Goal: Entertainment & Leisure: Consume media (video, audio)

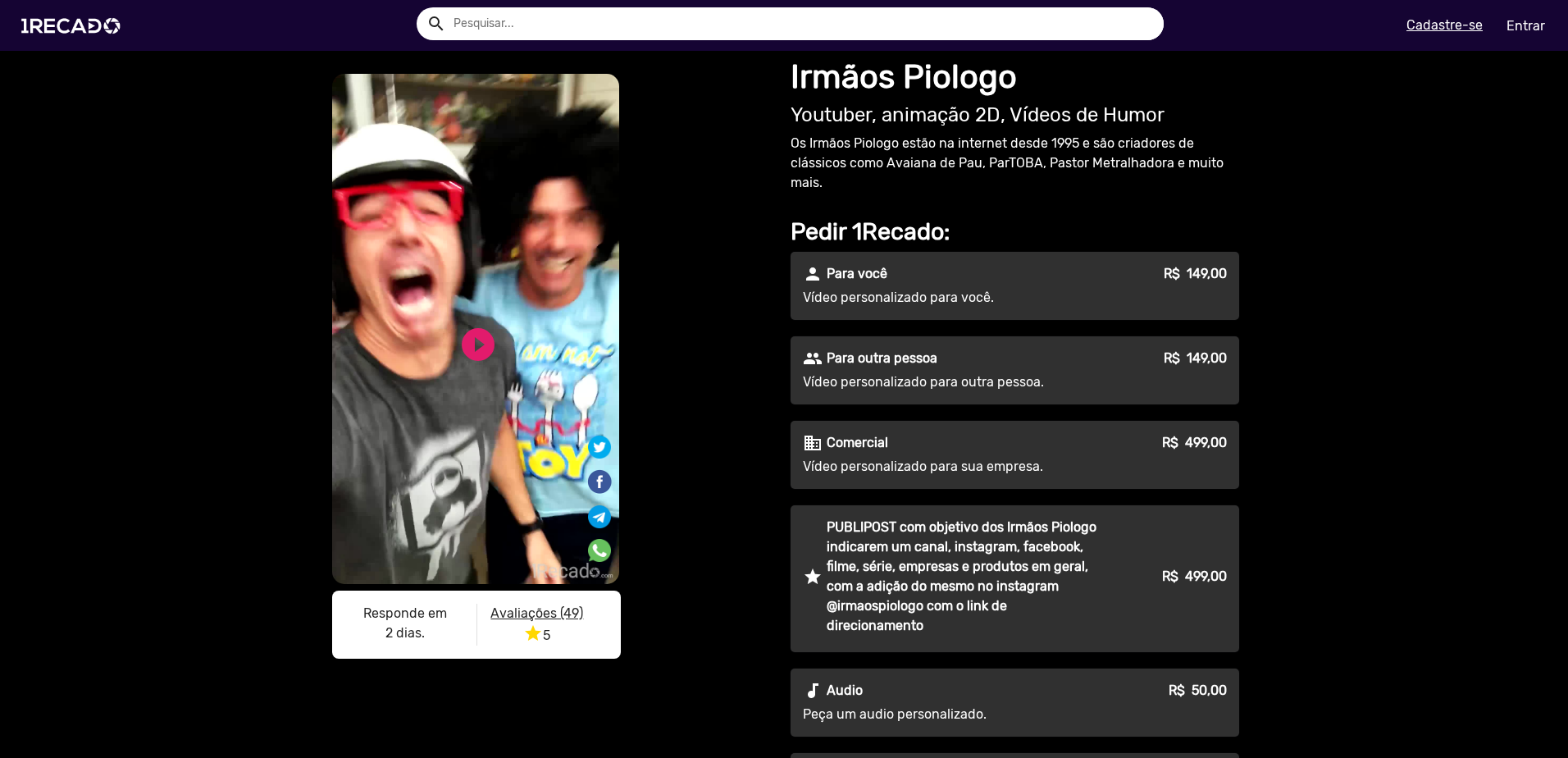
click at [541, 612] on u "Avaliações (49)" at bounding box center [536, 612] width 93 height 15
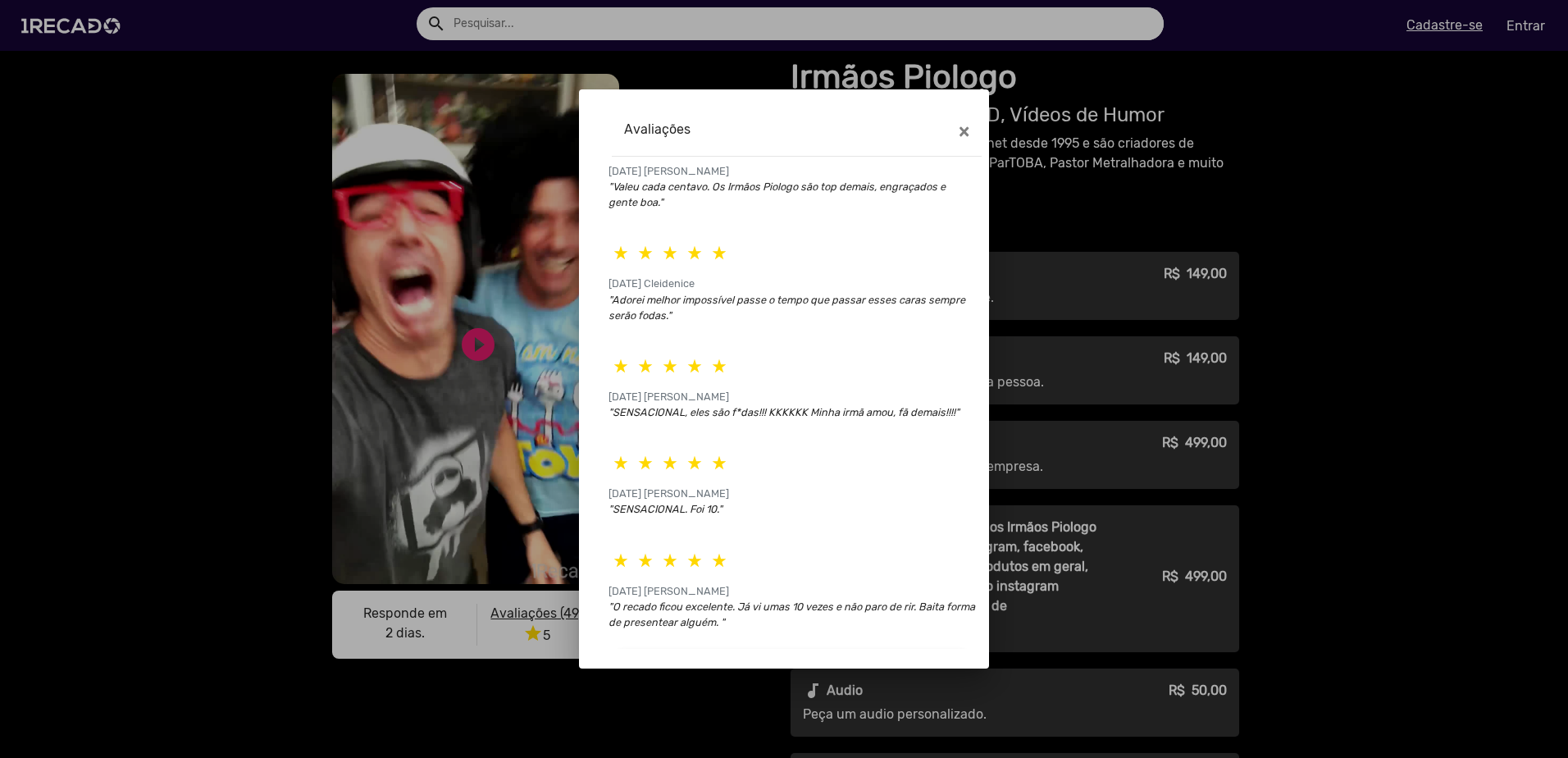
scroll to position [72, 0]
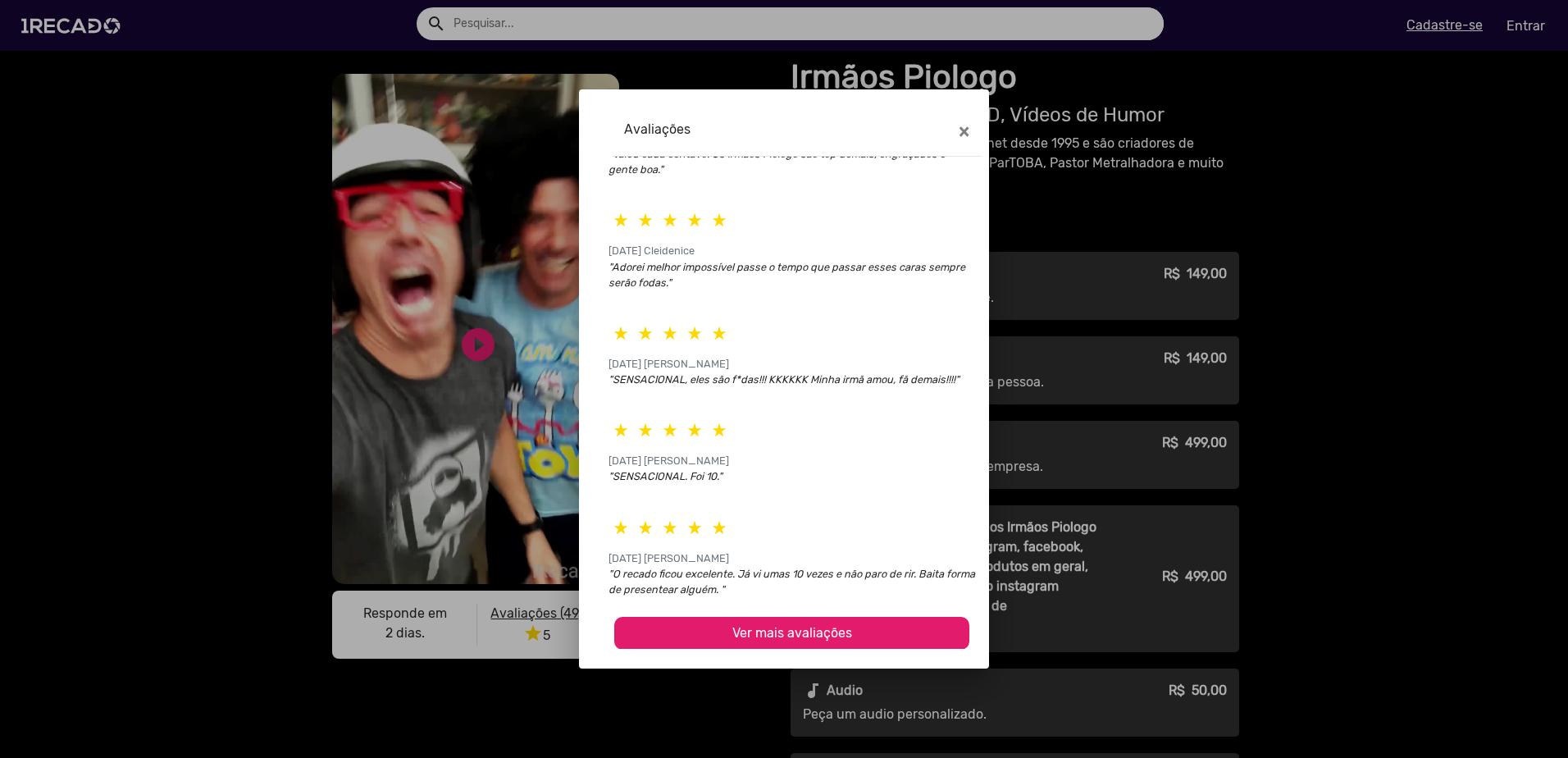
click at [786, 637] on span "Ver mais avaliações" at bounding box center [791, 632] width 120 height 15
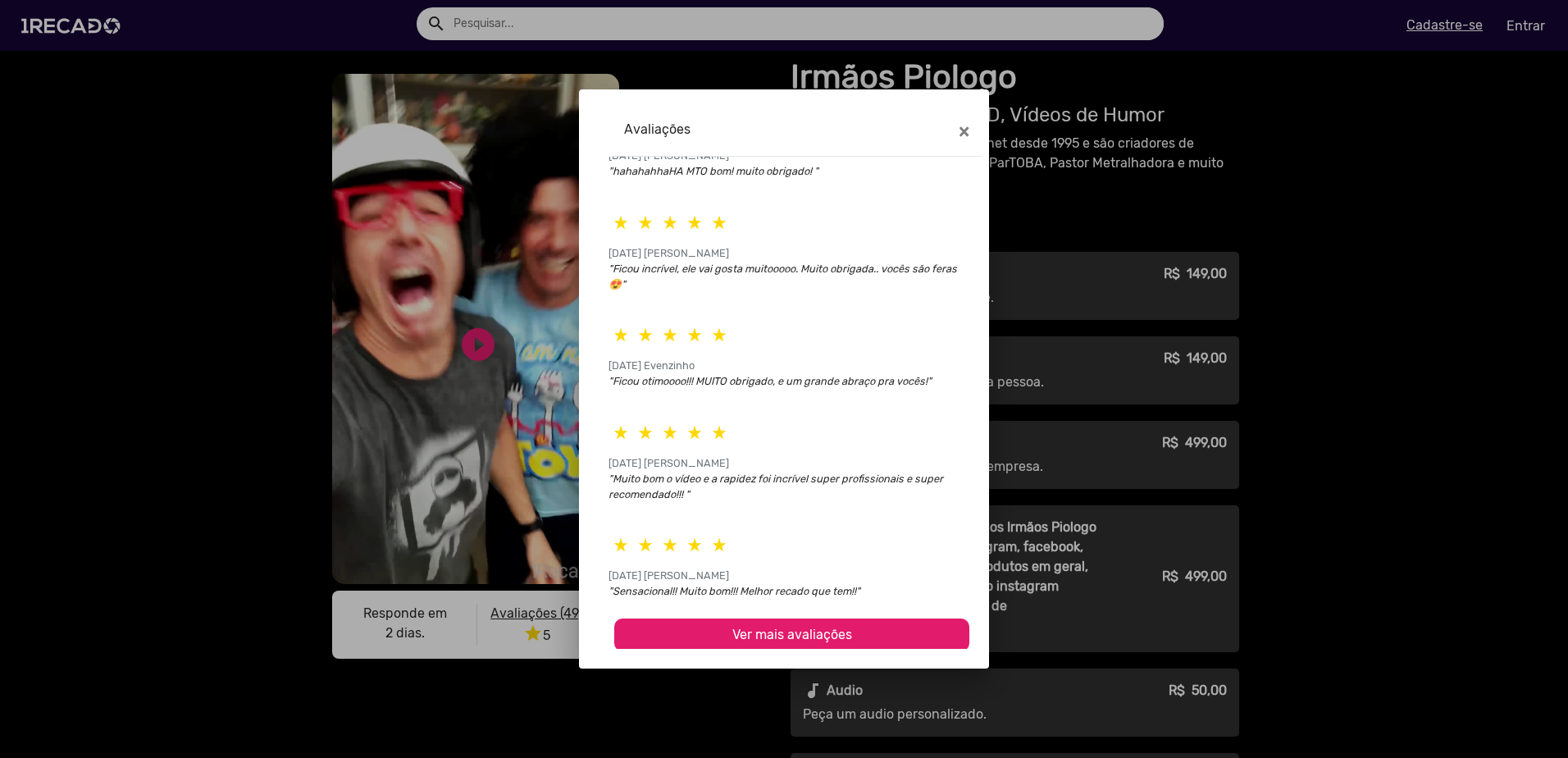
scroll to position [590, 0]
click at [960, 135] on span "×" at bounding box center [964, 131] width 11 height 23
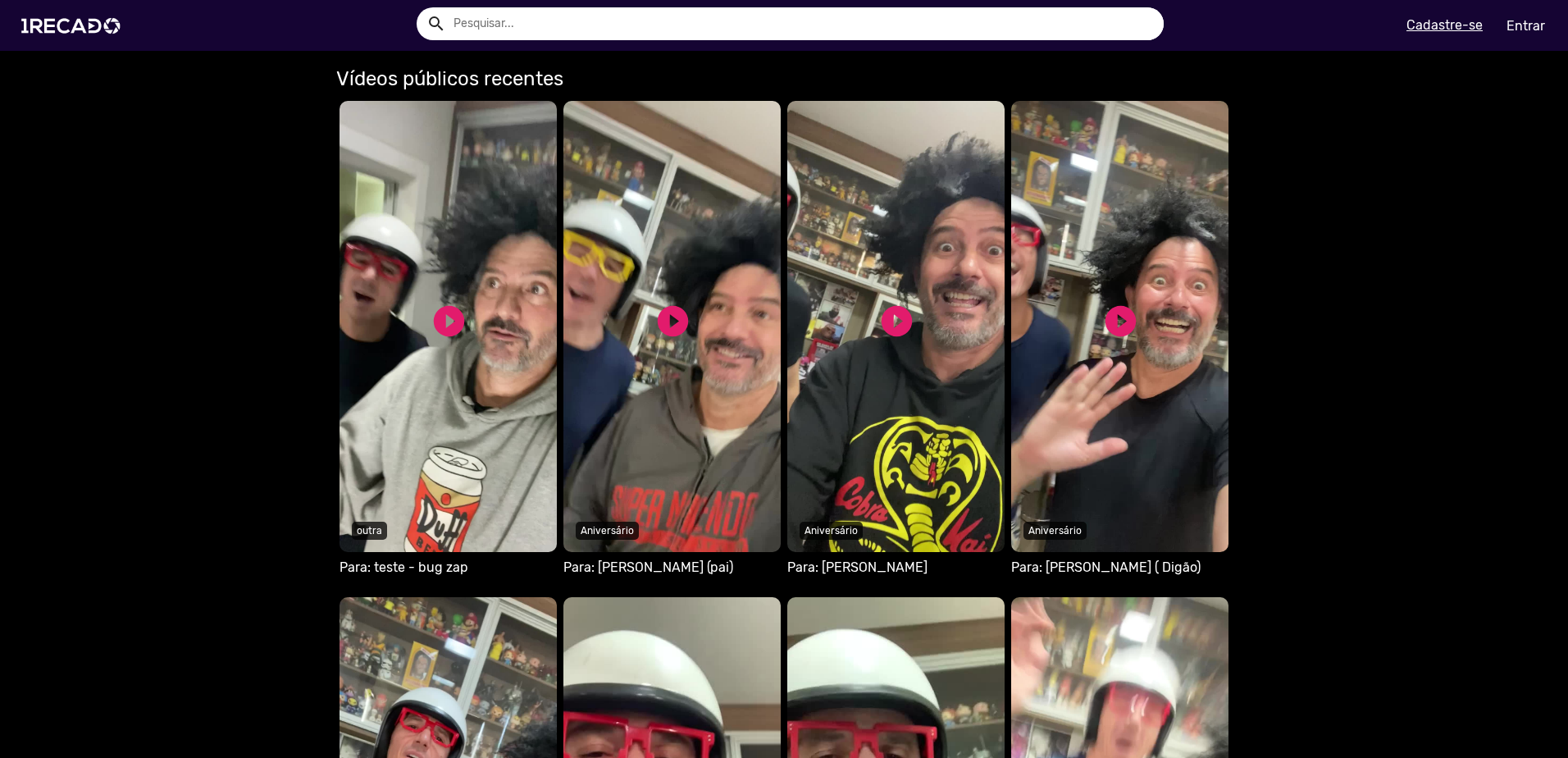
scroll to position [1066, 0]
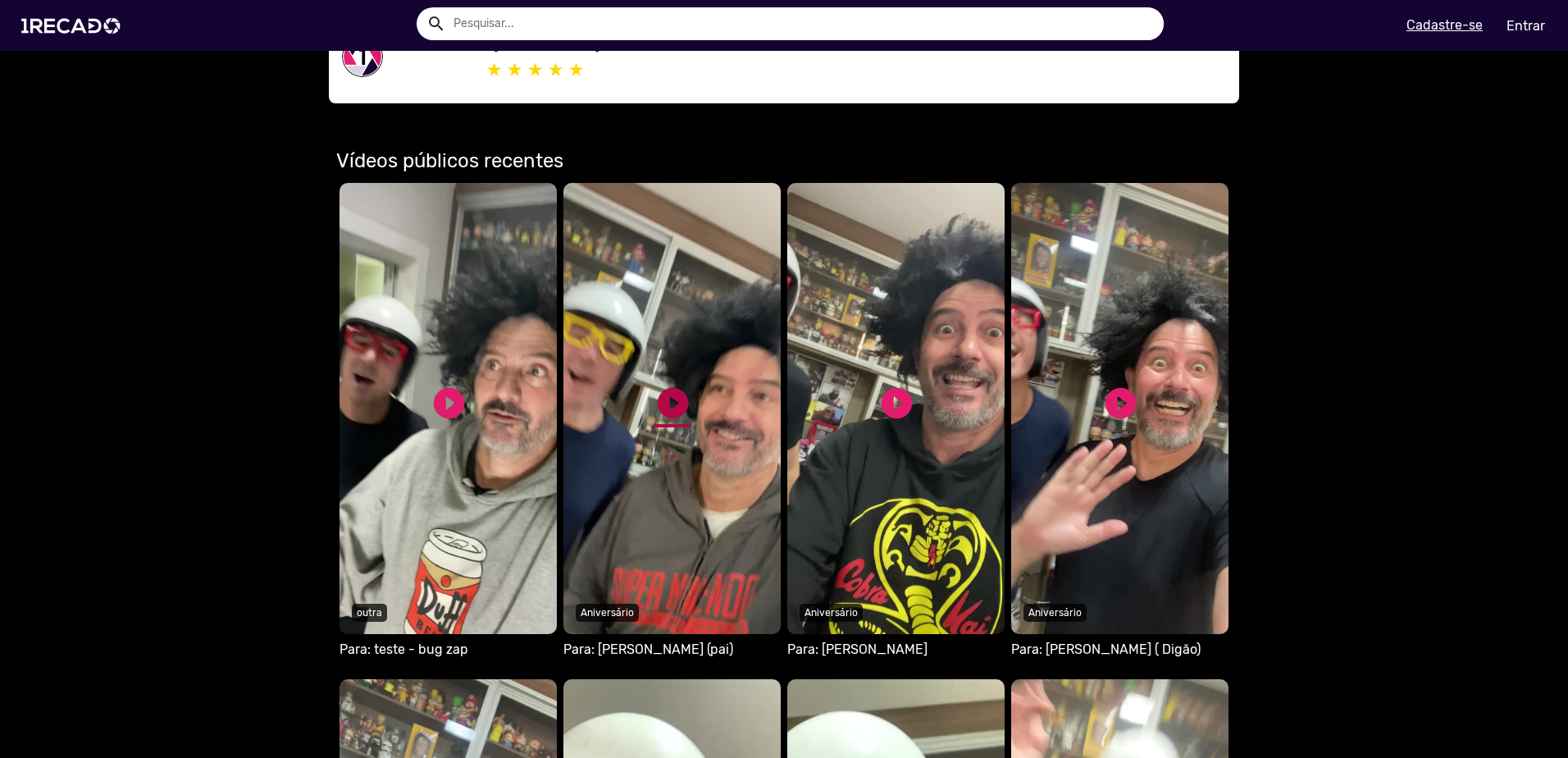
click at [666, 411] on link "play_circle_filled" at bounding box center [673, 403] width 37 height 37
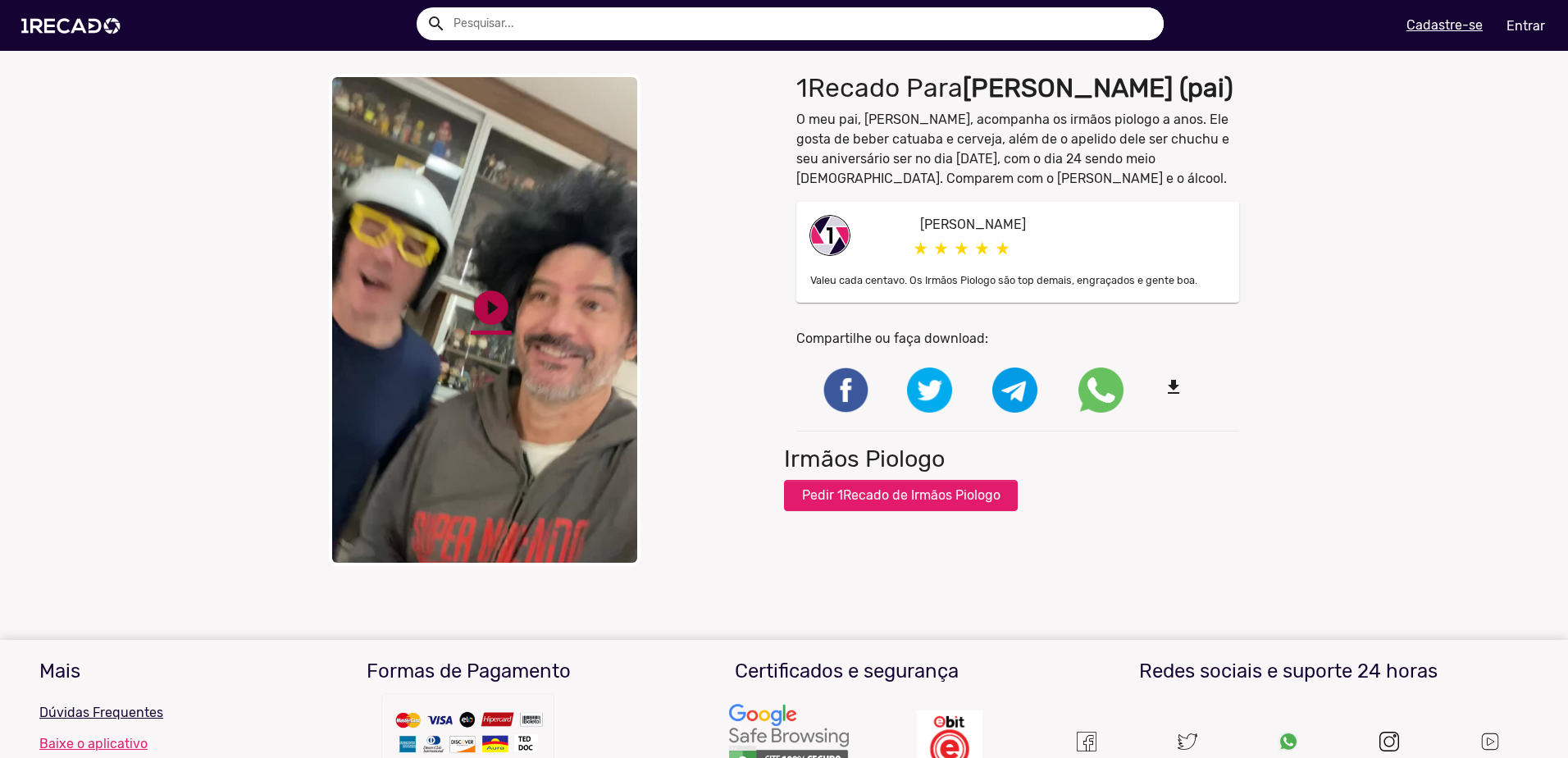
click at [491, 299] on link "play_circle_filled" at bounding box center [492, 308] width 41 height 41
click at [485, 287] on link "pause_circle" at bounding box center [492, 308] width 41 height 41
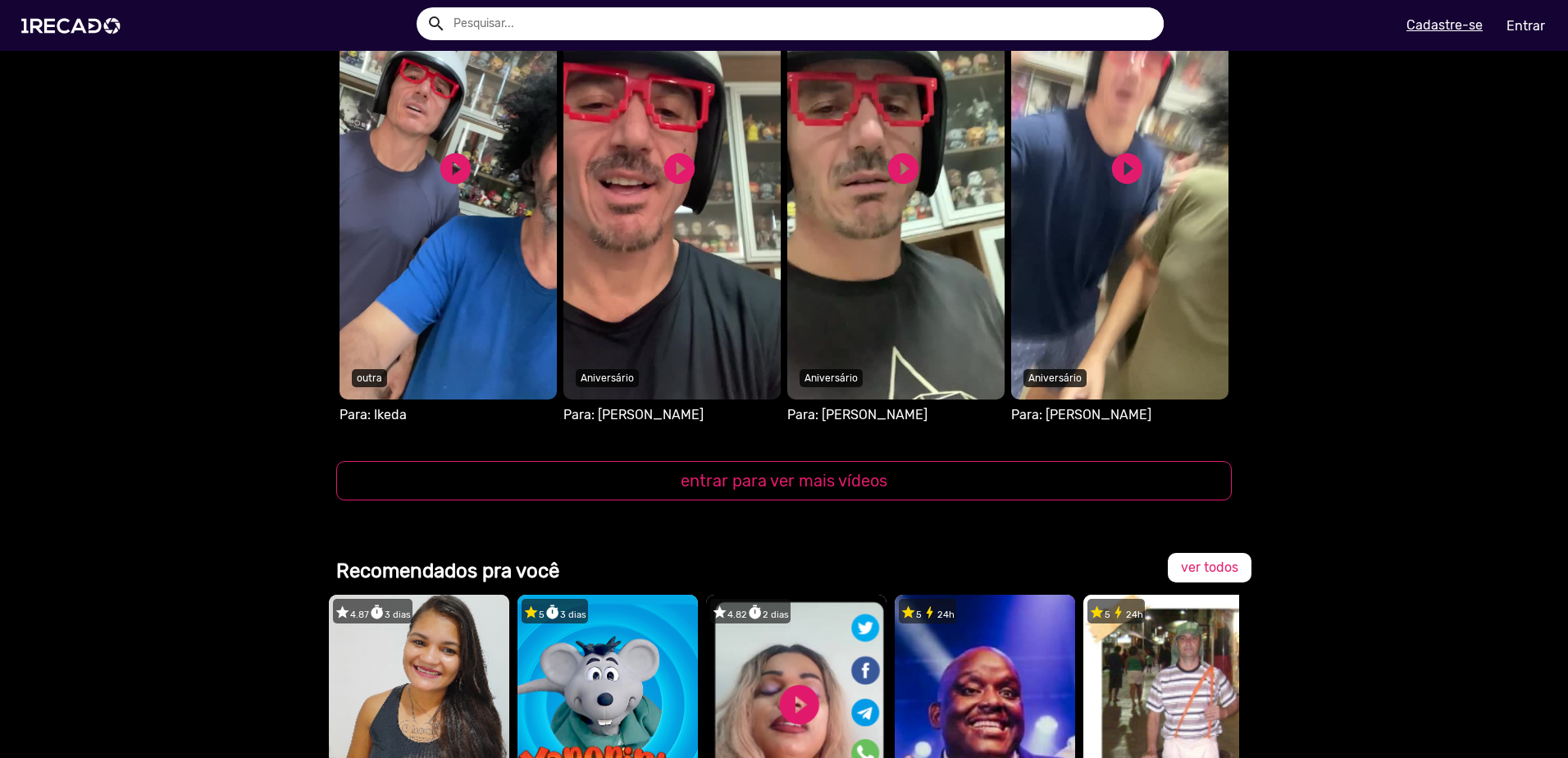
scroll to position [1805, 0]
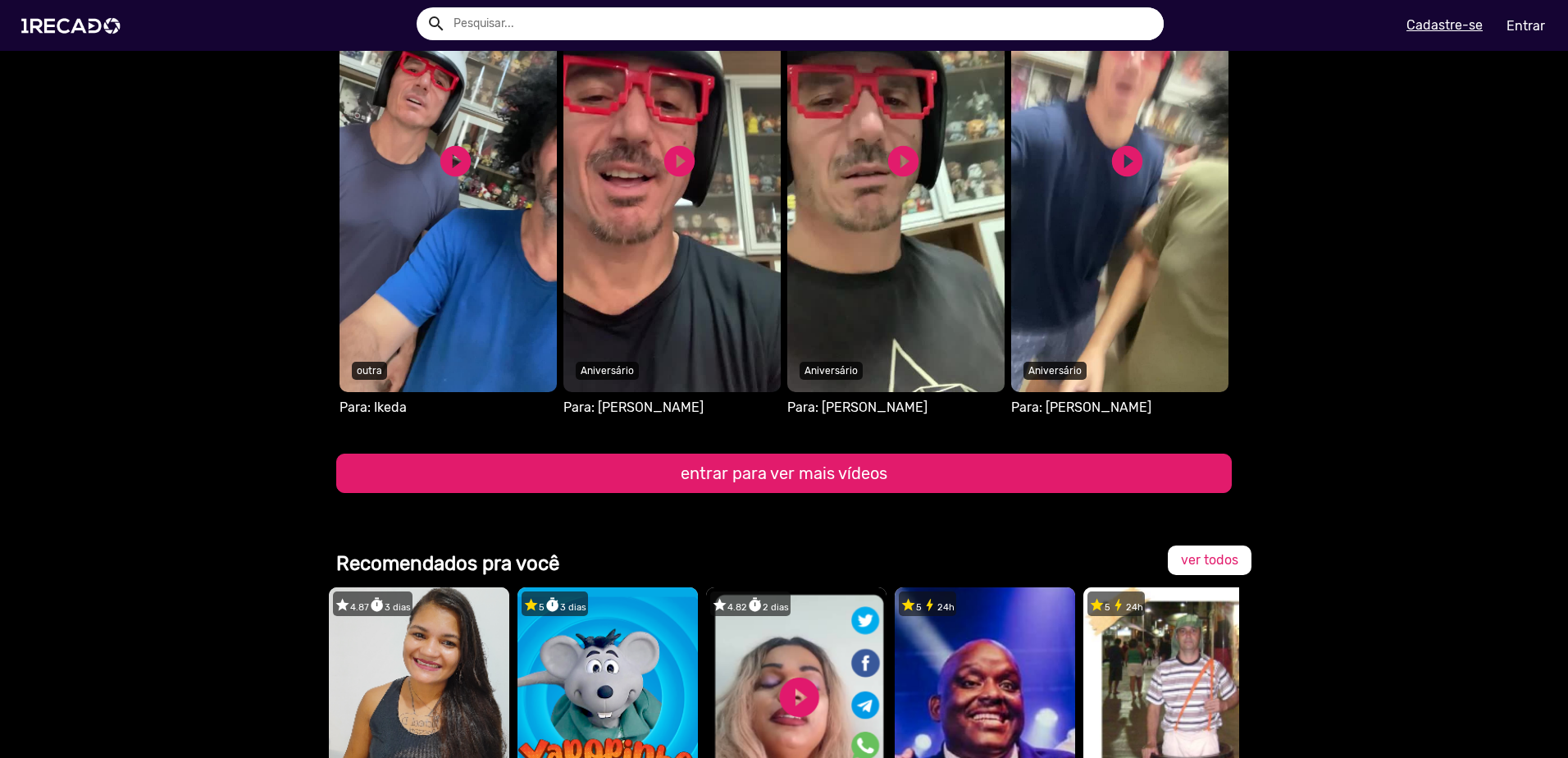
click at [833, 468] on button "entrar para ver mais vídeos" at bounding box center [784, 473] width 895 height 40
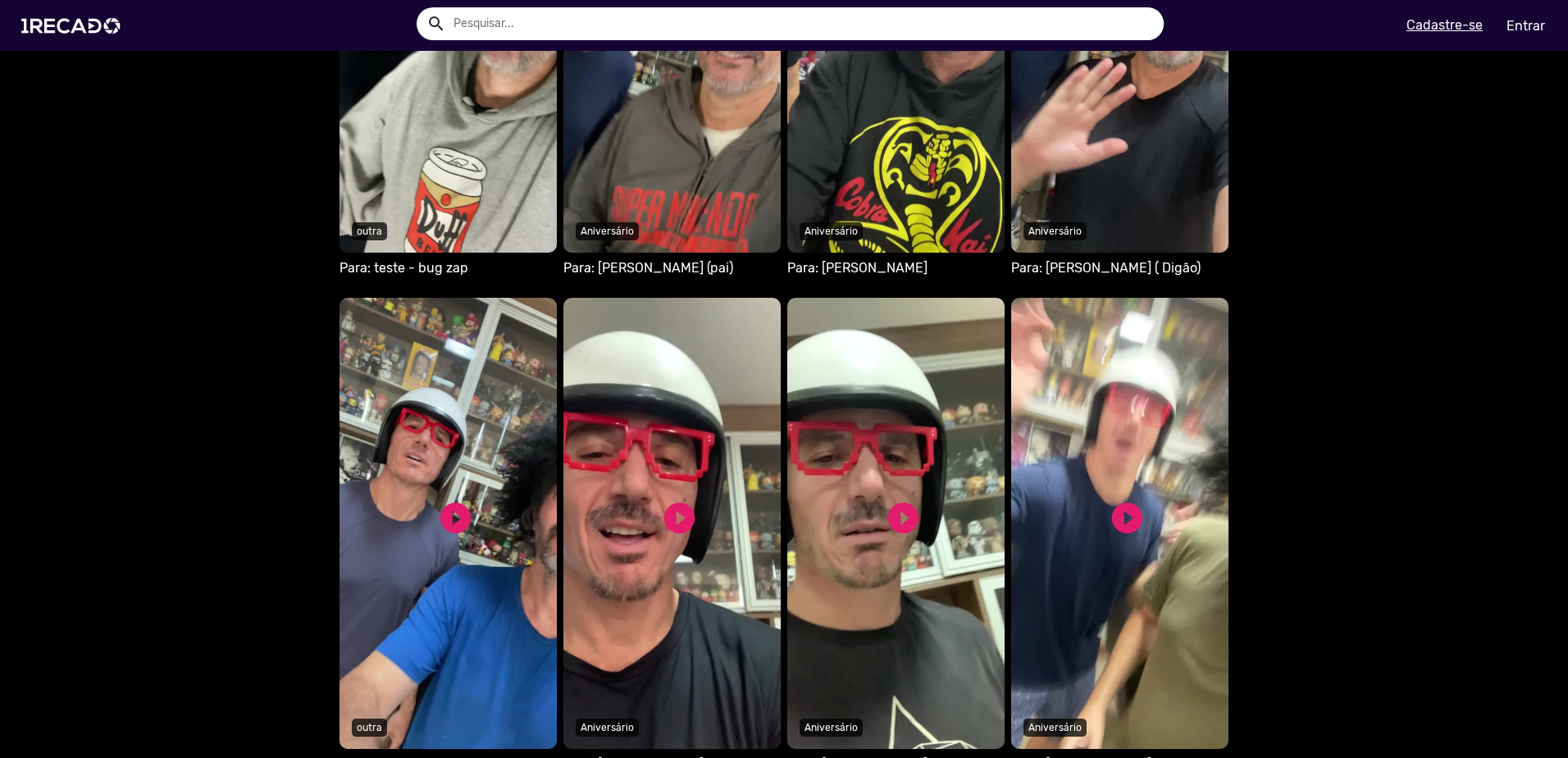
scroll to position [1640, 0]
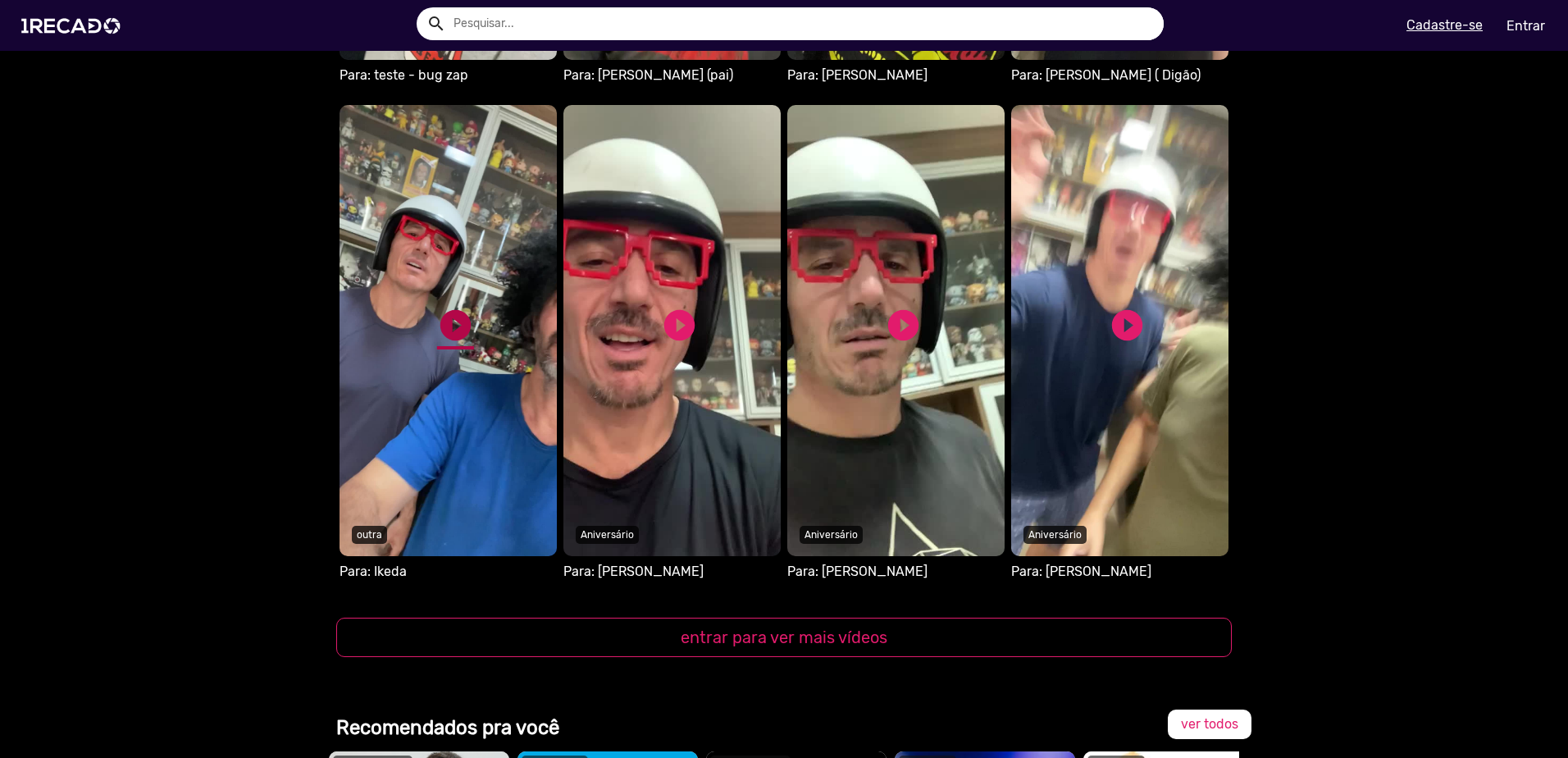
click at [444, 322] on link "play_circle_filled" at bounding box center [455, 325] width 37 height 37
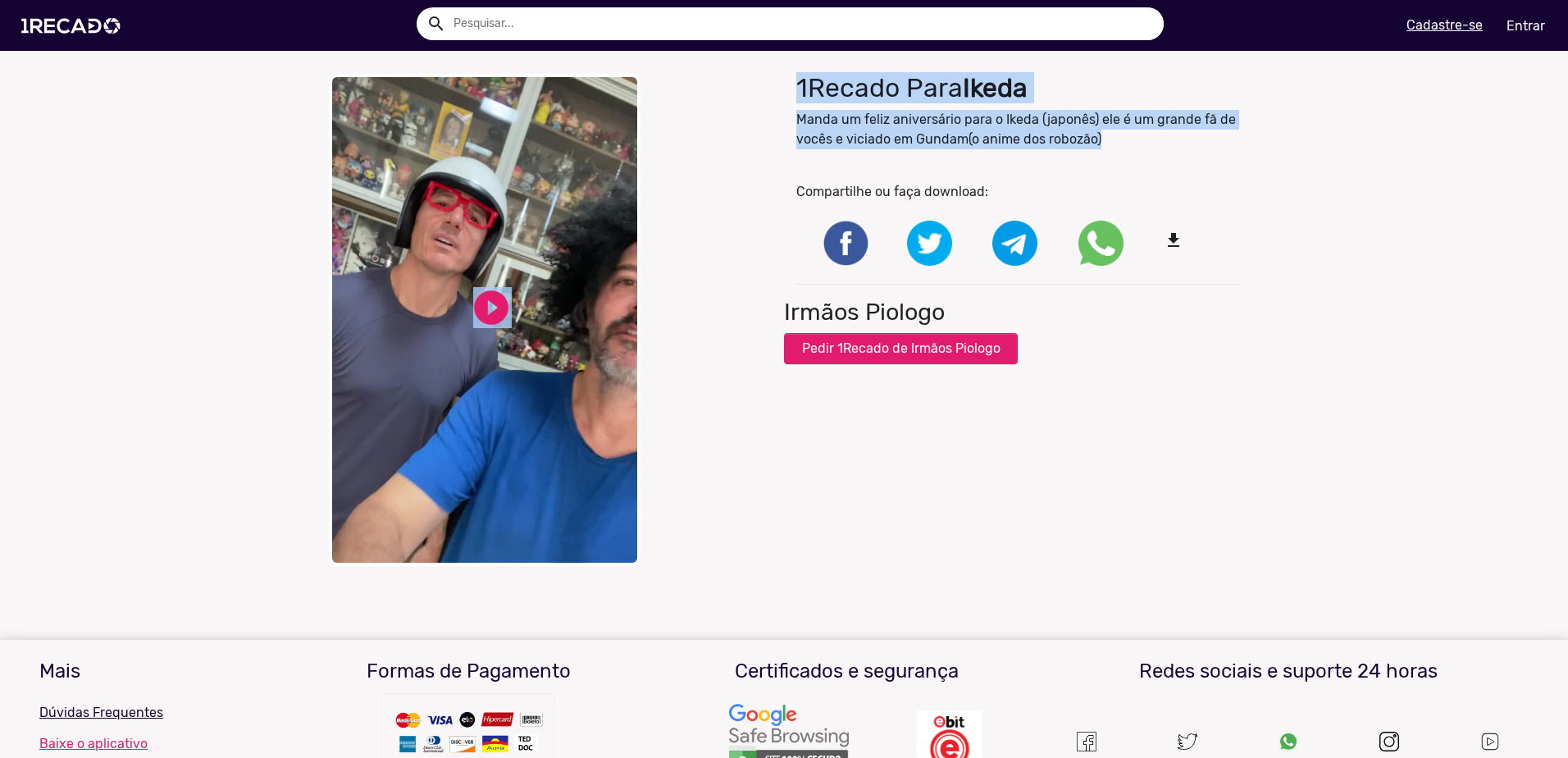
drag, startPoint x: 1095, startPoint y: 141, endPoint x: 806, endPoint y: 100, distance: 291.9
click at [795, 96] on div "1Recado Para [PERSON_NAME] um feliz aniversário para o Ikeda (japonês) ele é um…" at bounding box center [1018, 319] width 468 height 508
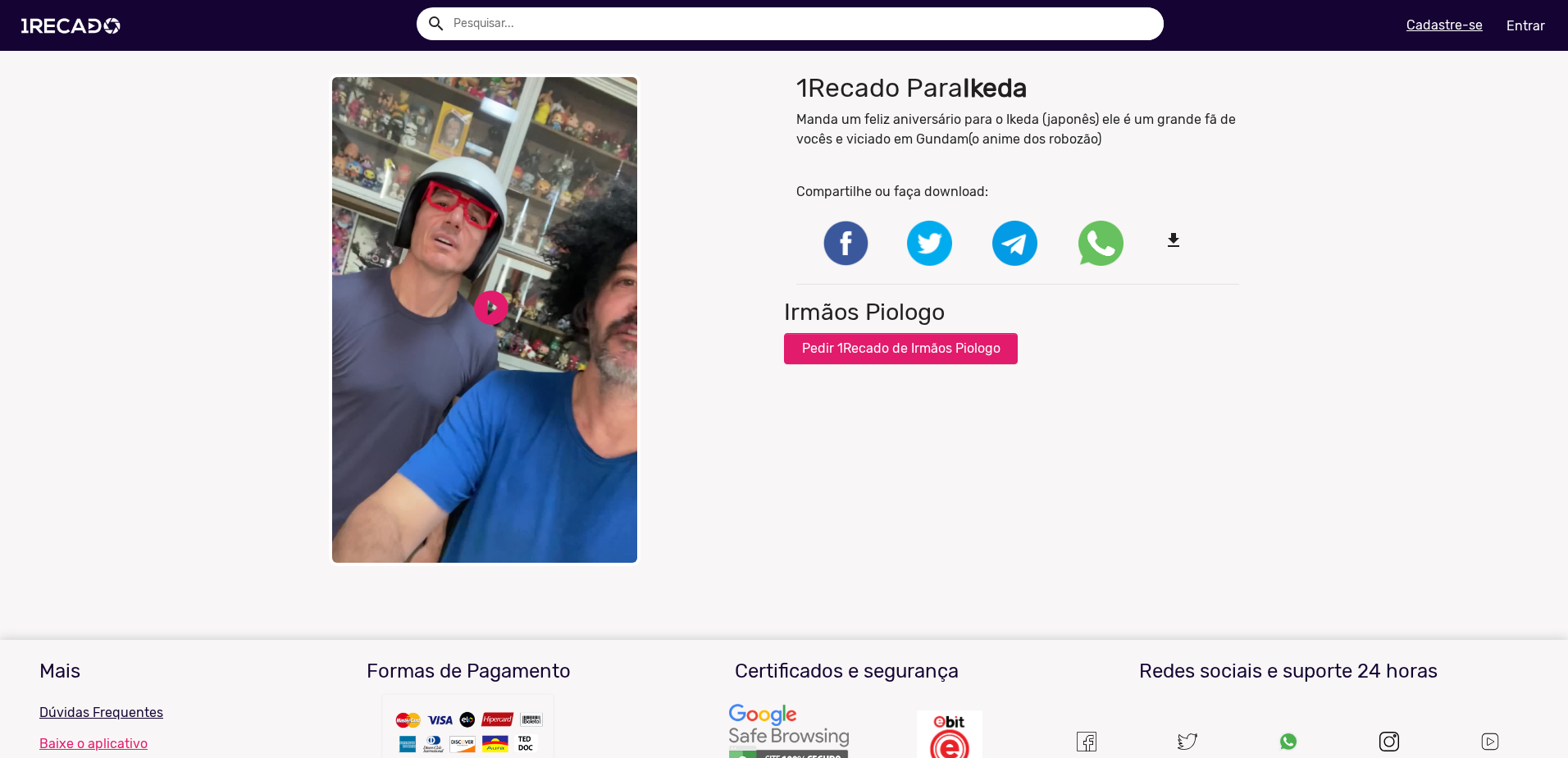
click at [1272, 183] on div "close Your browser does not support HTML5 video. play_circle_filled play_circle…" at bounding box center [784, 319] width 1568 height 508
click at [489, 303] on link "play_circle_filled" at bounding box center [492, 308] width 41 height 41
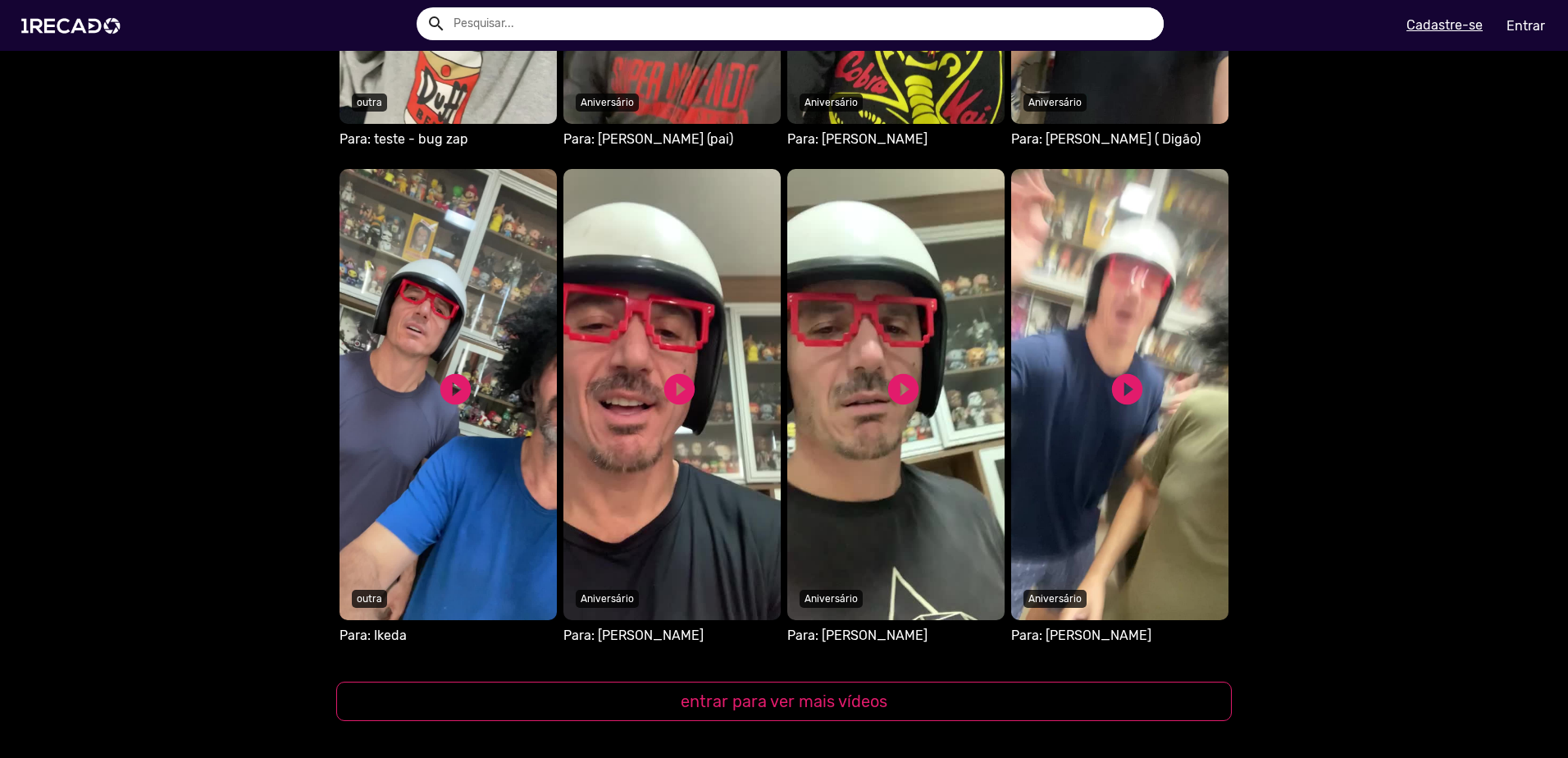
scroll to position [1722, 0]
